Goal: Navigation & Orientation: Find specific page/section

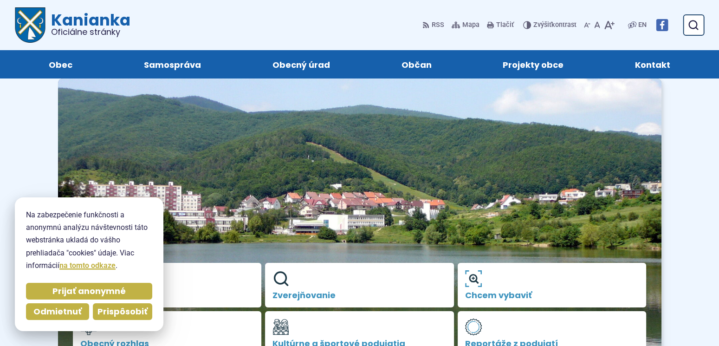
click at [134, 311] on span "Prispôsobiť" at bounding box center [122, 311] width 50 height 11
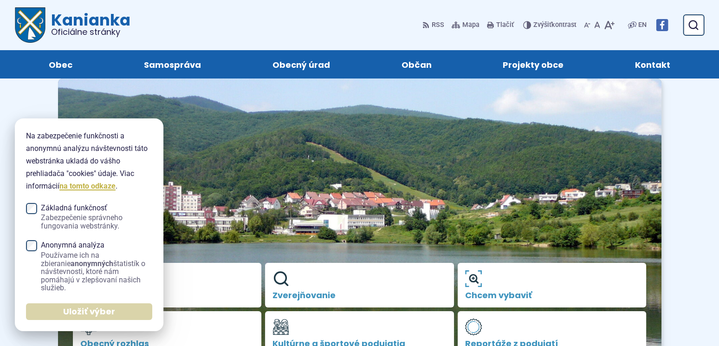
click at [72, 308] on span "Uložiť výber" at bounding box center [89, 311] width 52 height 11
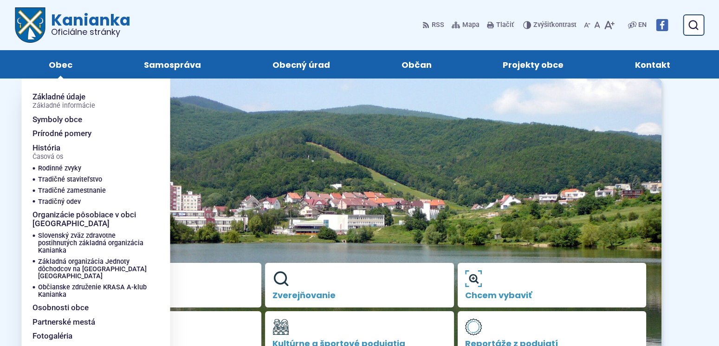
click at [59, 64] on span "Obec" at bounding box center [61, 64] width 24 height 28
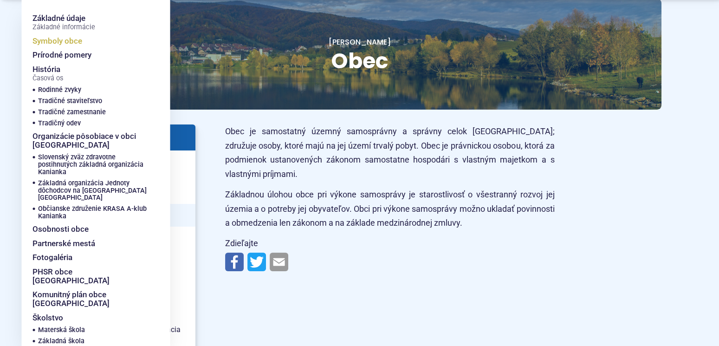
scroll to position [111, 0]
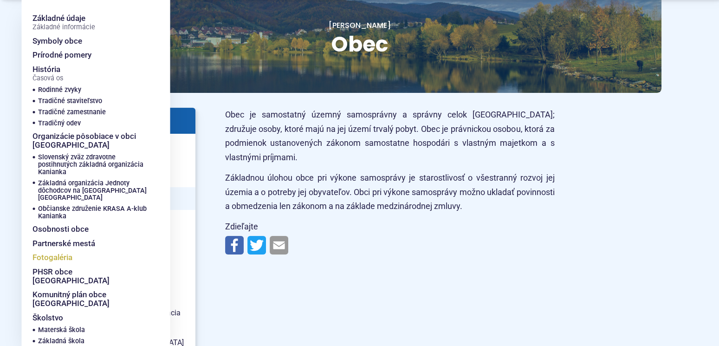
click at [54, 250] on span "Fotogaléria" at bounding box center [52, 257] width 40 height 14
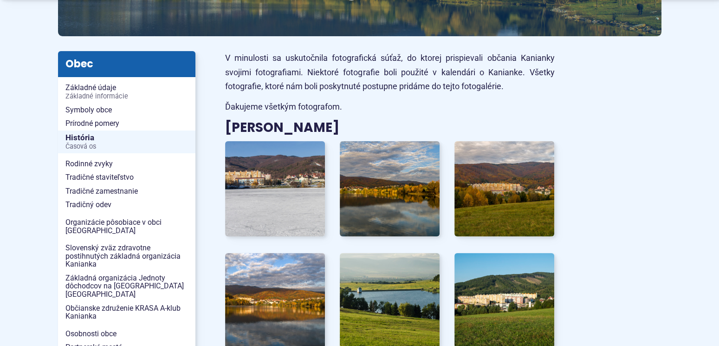
scroll to position [185, 0]
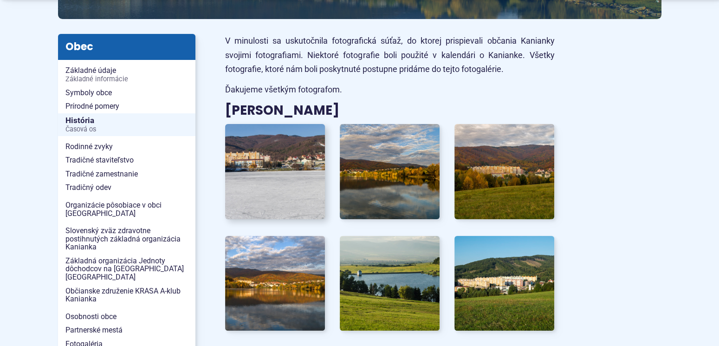
click at [243, 158] on img at bounding box center [275, 171] width 110 height 104
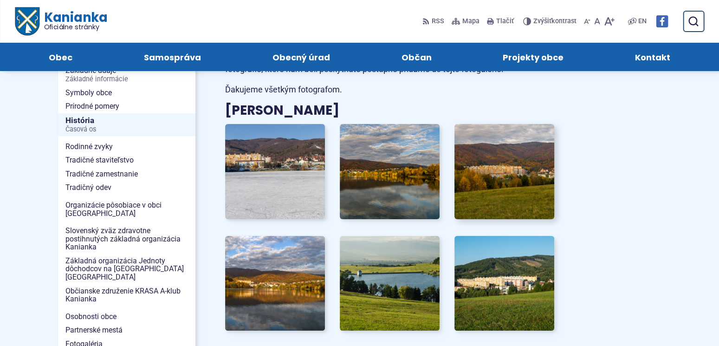
scroll to position [0, 0]
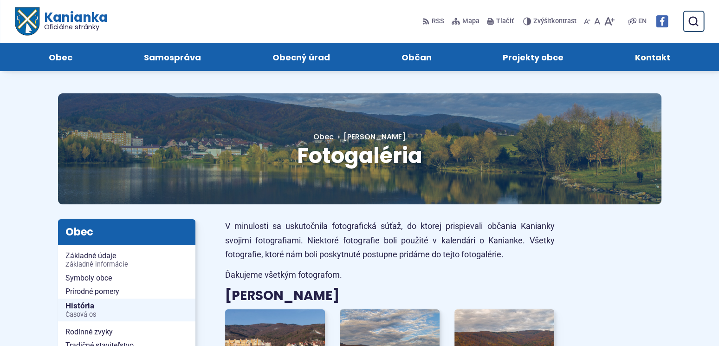
click at [644, 56] on span "Kontakt" at bounding box center [652, 57] width 35 height 28
